Goal: Communication & Community: Answer question/provide support

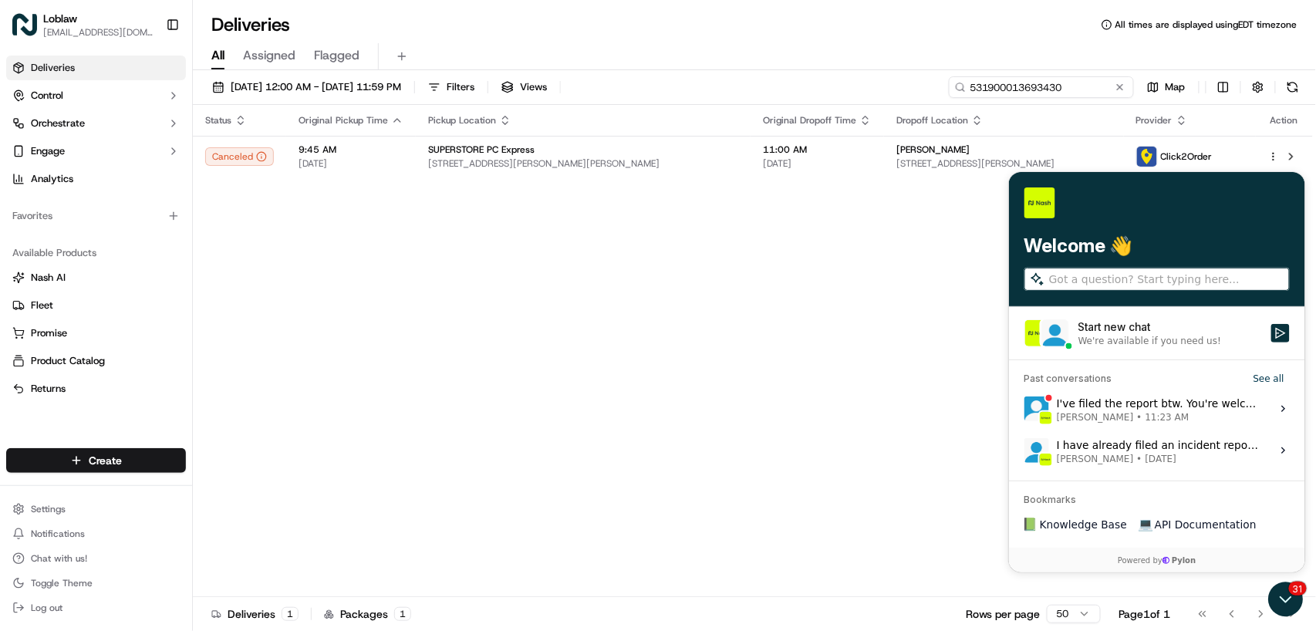
click at [1042, 85] on input "531900013693430" at bounding box center [1041, 87] width 185 height 22
paste input "5800"
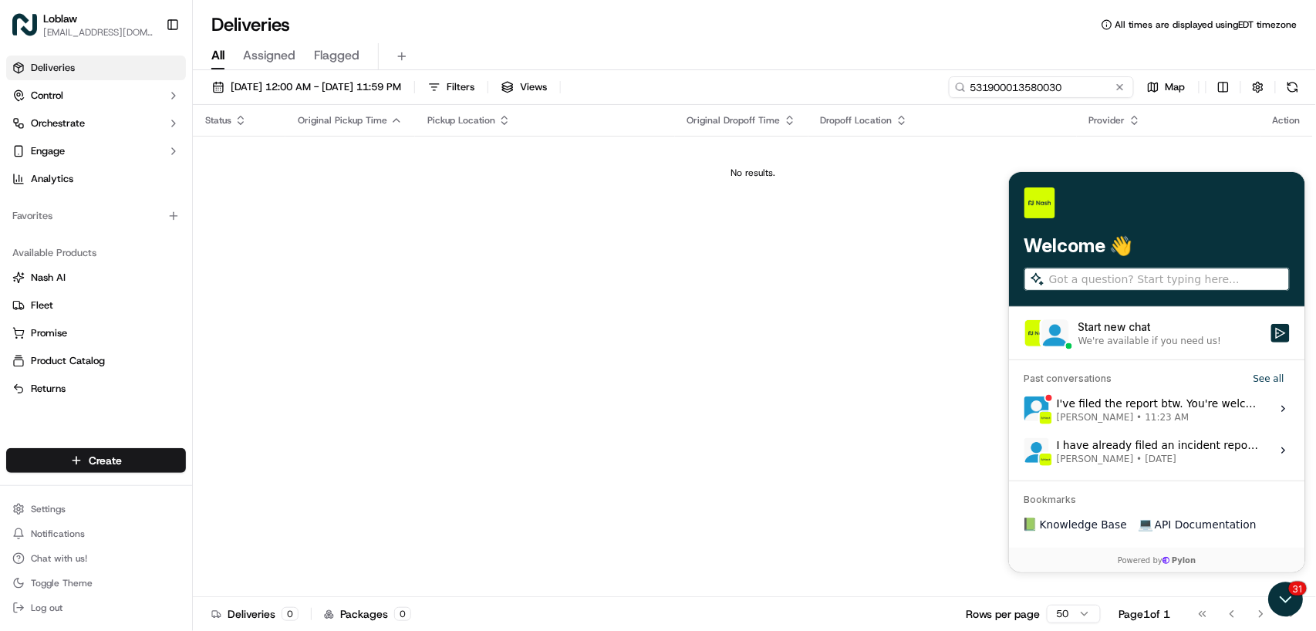
type input "531900013580030"
click at [408, 87] on button "[DATE] 12:00 AM - [DATE] 11:59 PM" at bounding box center [306, 87] width 203 height 22
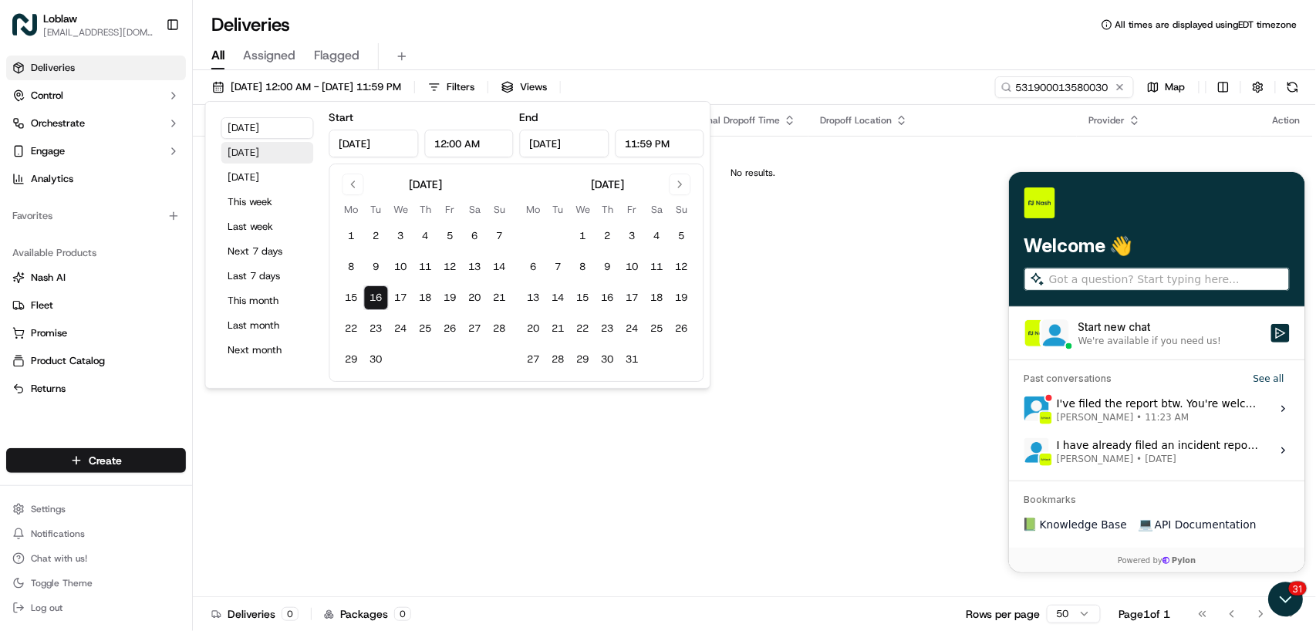
click at [268, 151] on button "[DATE]" at bounding box center [267, 153] width 93 height 22
type input "[DATE]"
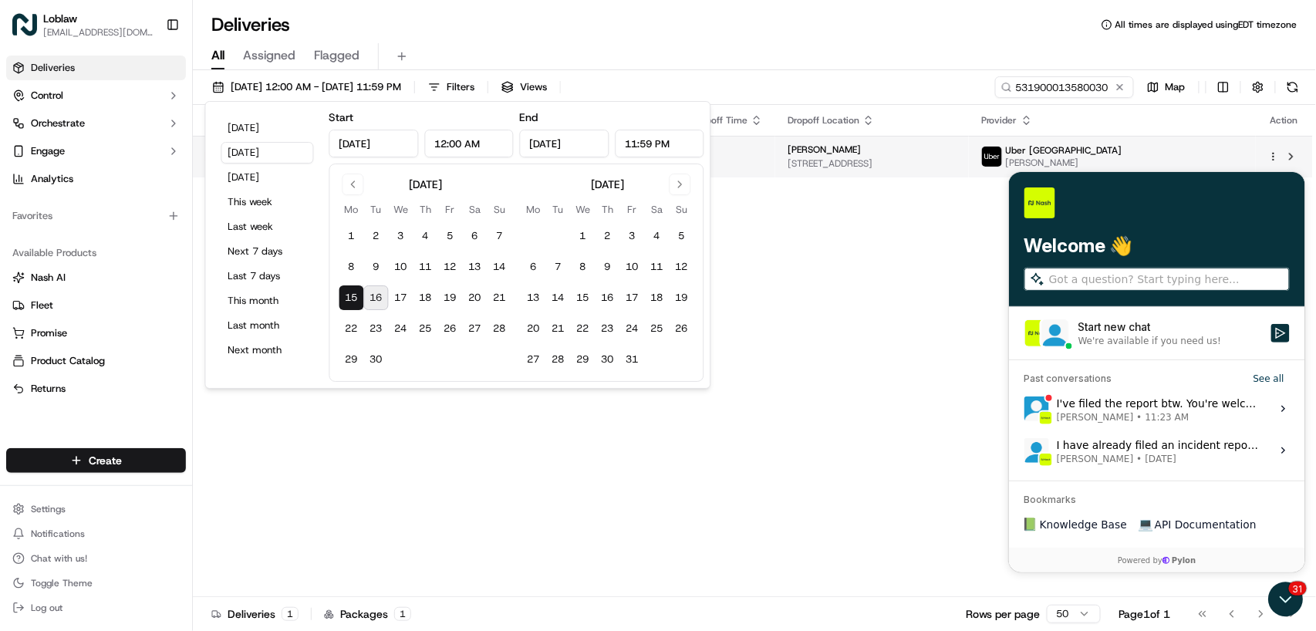
click at [756, 157] on span "[DATE]" at bounding box center [708, 163] width 109 height 12
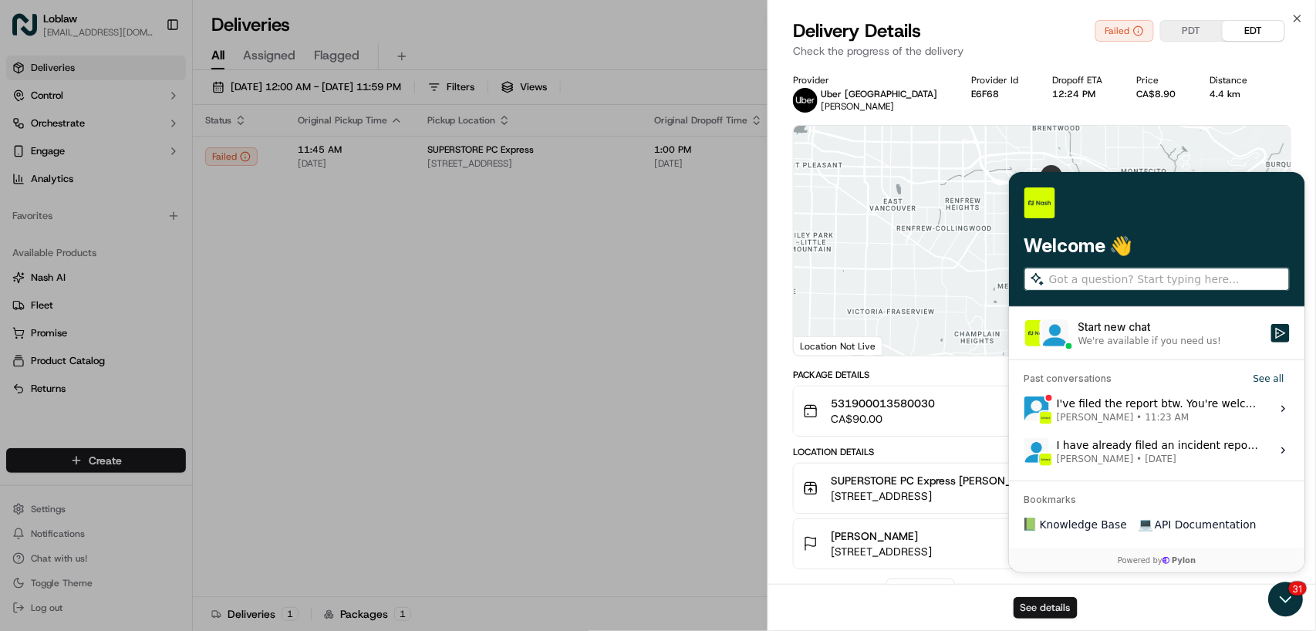
click at [1023, 606] on button "See details" at bounding box center [1045, 608] width 64 height 22
click at [1276, 332] on button "Map camera controls" at bounding box center [1267, 321] width 31 height 31
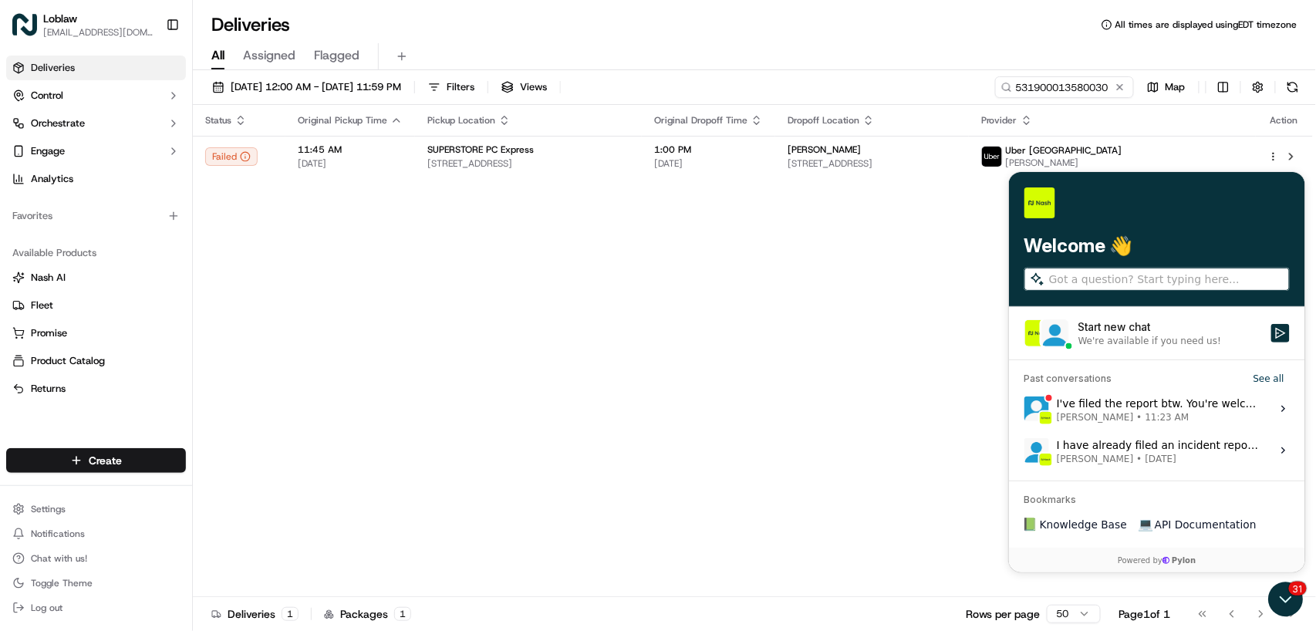
click at [588, 379] on div "Status Original Pickup Time Pickup Location Original Dropoff Time Dropoff Locat…" at bounding box center [753, 351] width 1120 height 492
click at [1279, 327] on icon "Start new chat" at bounding box center [1279, 332] width 12 height 12
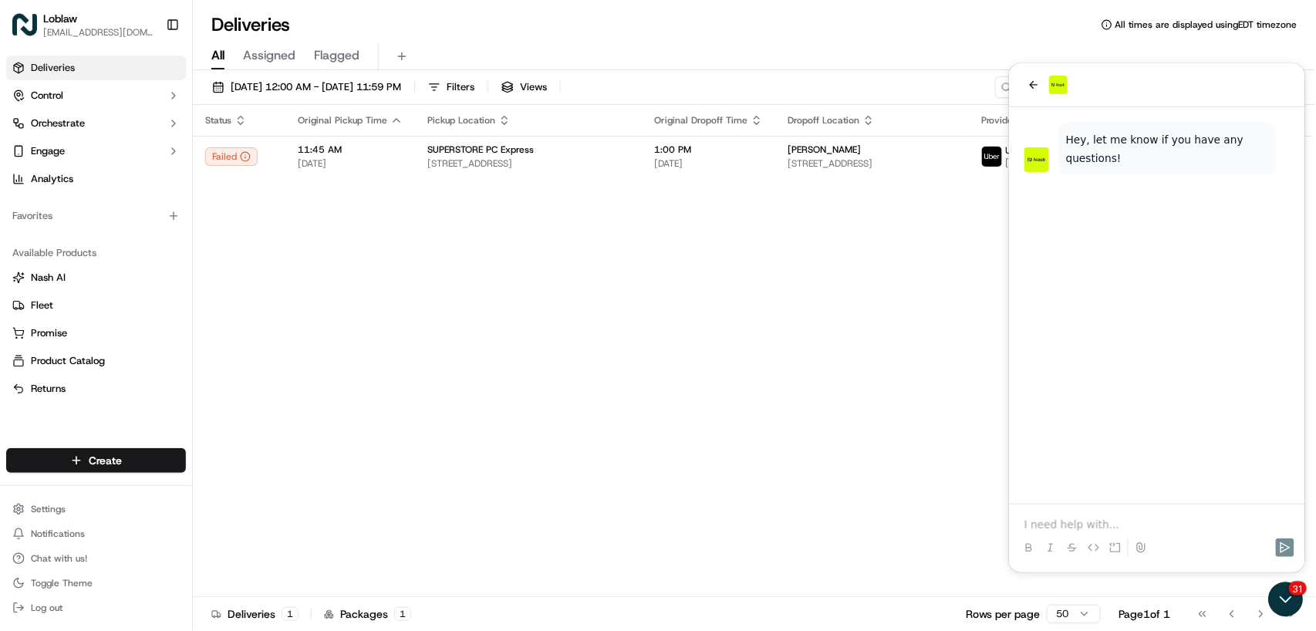
click at [1065, 524] on p at bounding box center [1155, 523] width 265 height 15
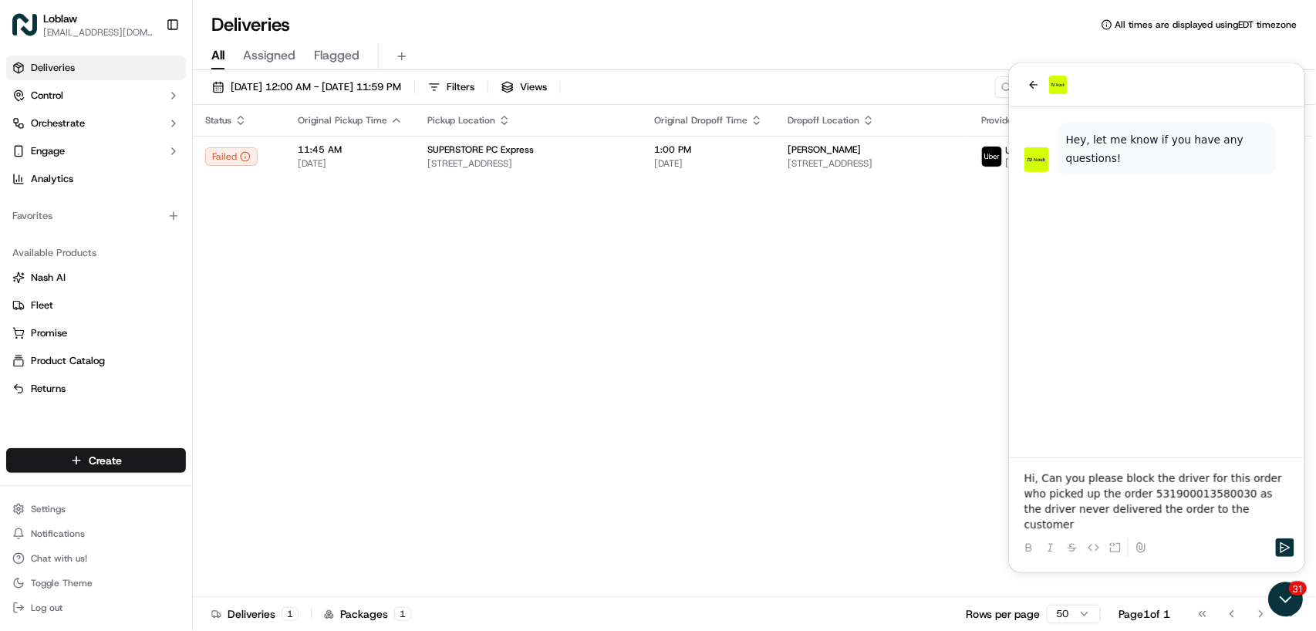
click at [1228, 525] on p "Hi, Can you please block the driver for this order who picked up the order 5319…" at bounding box center [1155, 501] width 265 height 62
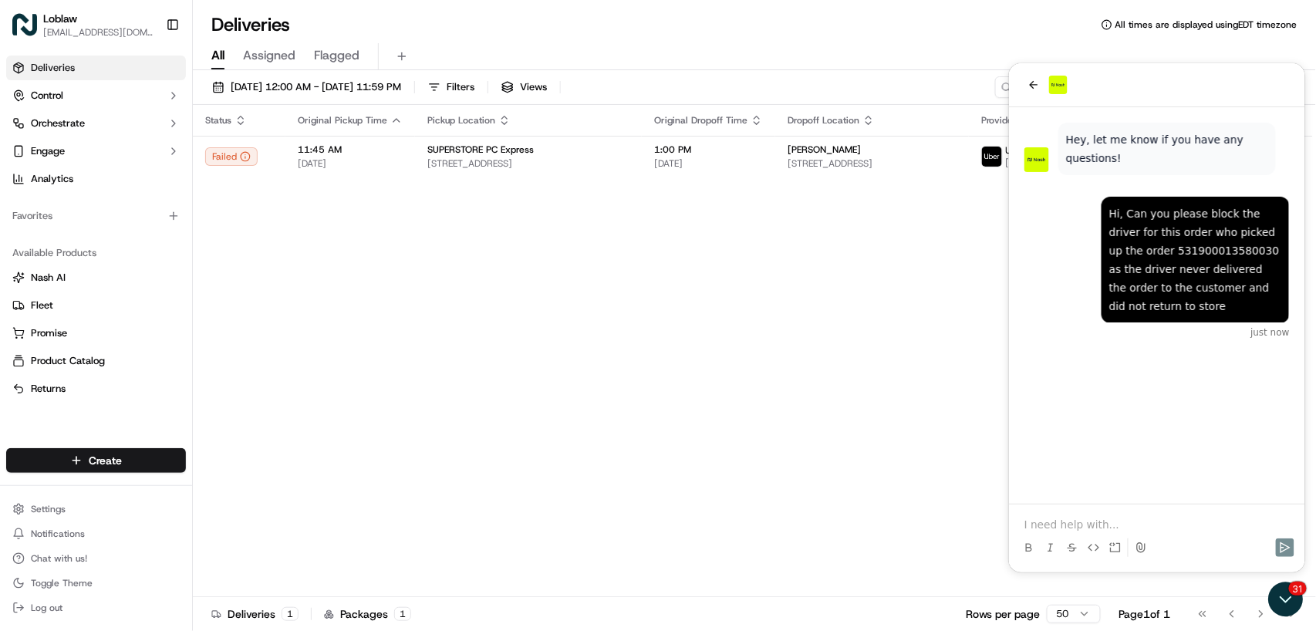
click at [602, 335] on div "Status Original Pickup Time Pickup Location Original Dropoff Time Dropoff Locat…" at bounding box center [753, 351] width 1120 height 492
